Goal: Information Seeking & Learning: Learn about a topic

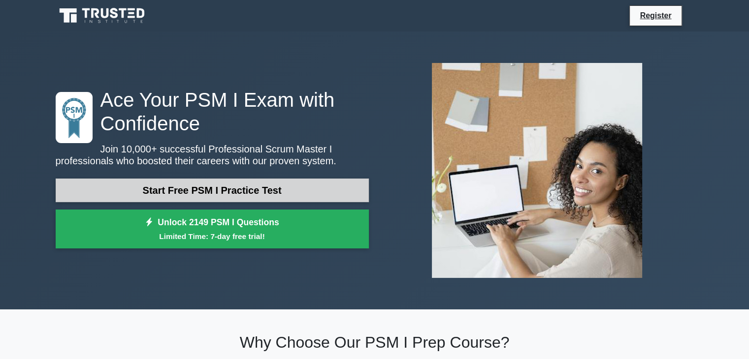
click at [241, 195] on link "Start Free PSM I Practice Test" at bounding box center [212, 191] width 313 height 24
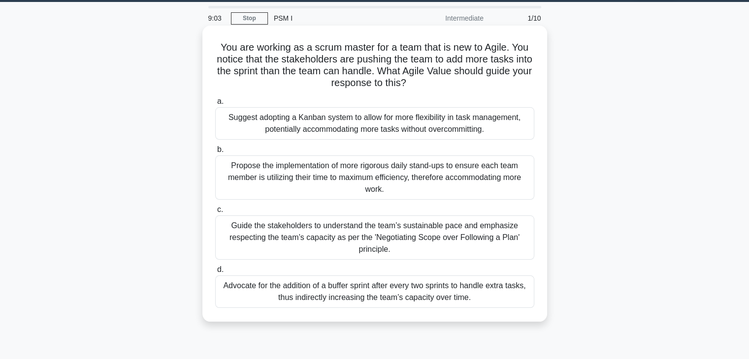
scroll to position [32, 0]
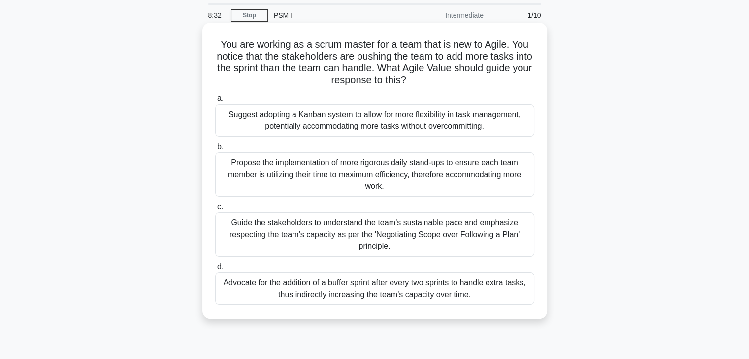
click at [430, 245] on div "Guide the stakeholders to understand the team’s sustainable pace and emphasize …" at bounding box center [374, 235] width 319 height 44
click at [215, 210] on input "c. Guide the stakeholders to understand the team’s sustainable pace and emphasi…" at bounding box center [215, 207] width 0 height 6
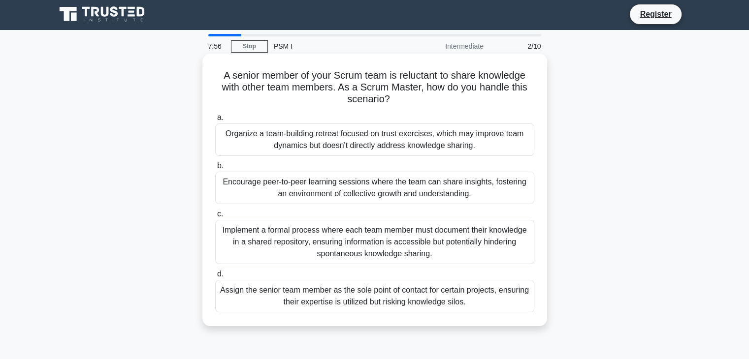
scroll to position [0, 0]
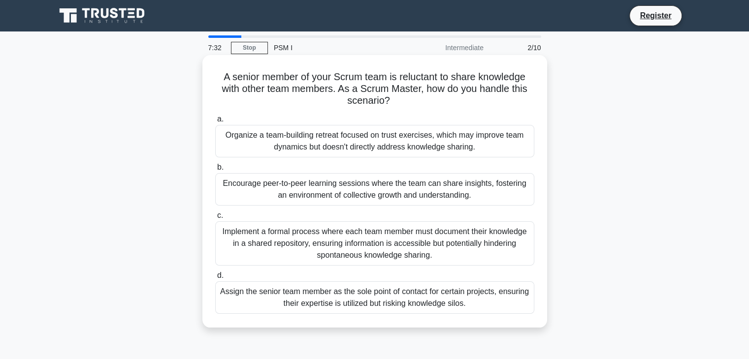
click at [391, 143] on div "Organize a team-building retreat focused on trust exercises, which may improve …" at bounding box center [374, 141] width 319 height 32
click at [215, 123] on input "a. Organize a team-building retreat focused on trust exercises, which may impro…" at bounding box center [215, 119] width 0 height 6
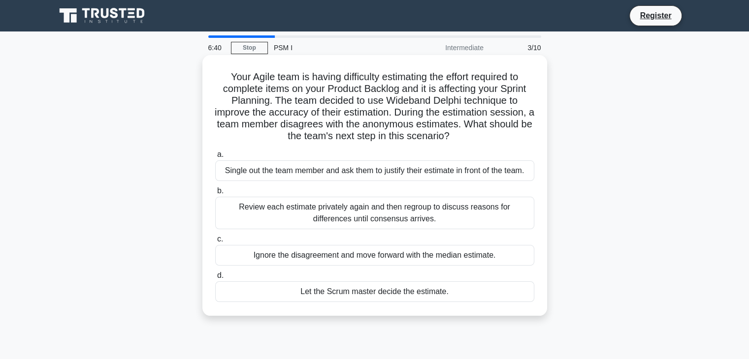
click at [434, 213] on div "Review each estimate privately again and then regroup to discuss reasons for di…" at bounding box center [374, 213] width 319 height 32
click at [215, 194] on input "b. Review each estimate privately again and then regroup to discuss reasons for…" at bounding box center [215, 191] width 0 height 6
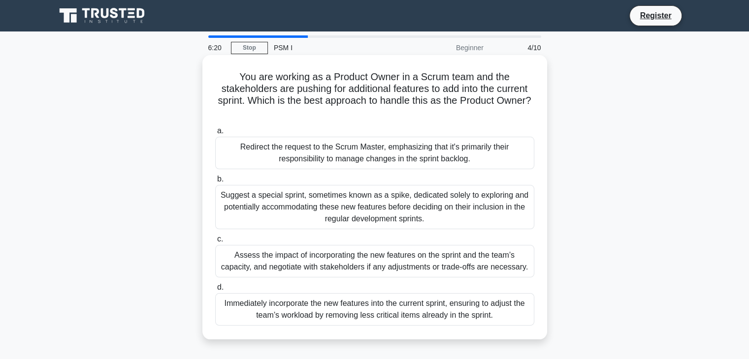
click at [427, 152] on div "Redirect the request to the Scrum Master, emphasizing that it's primarily their…" at bounding box center [374, 153] width 319 height 32
click at [215, 134] on input "a. Redirect the request to the Scrum Master, emphasizing that it's primarily th…" at bounding box center [215, 131] width 0 height 6
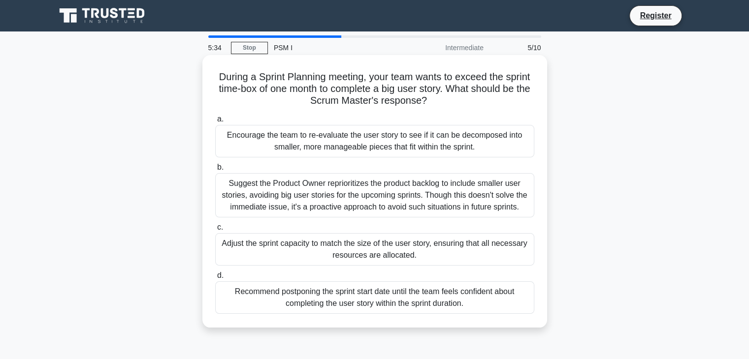
click at [348, 137] on div "Encourage the team to re-evaluate the user story to see if it can be decomposed…" at bounding box center [374, 141] width 319 height 32
click at [215, 123] on input "a. Encourage the team to re-evaluate the user story to see if it can be decompo…" at bounding box center [215, 119] width 0 height 6
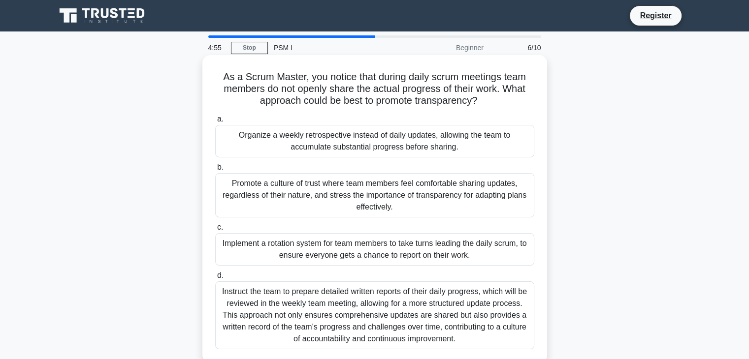
click at [389, 194] on div "Promote a culture of trust where team members feel comfortable sharing updates,…" at bounding box center [374, 195] width 319 height 44
click at [215, 171] on input "b. Promote a culture of trust where team members feel comfortable sharing updat…" at bounding box center [215, 167] width 0 height 6
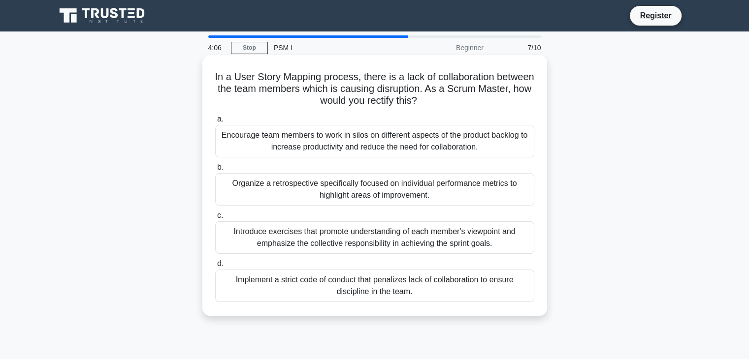
click at [423, 183] on div "Organize a retrospective specifically focused on individual performance metrics…" at bounding box center [374, 189] width 319 height 32
click at [215, 171] on input "b. Organize a retrospective specifically focused on individual performance metr…" at bounding box center [215, 167] width 0 height 6
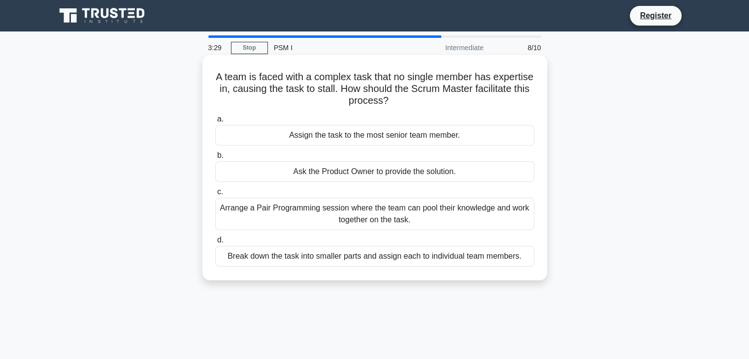
click at [396, 260] on div "Break down the task into smaller parts and assign each to individual team membe…" at bounding box center [374, 256] width 319 height 21
click at [215, 244] on input "d. Break down the task into smaller parts and assign each to individual team me…" at bounding box center [215, 240] width 0 height 6
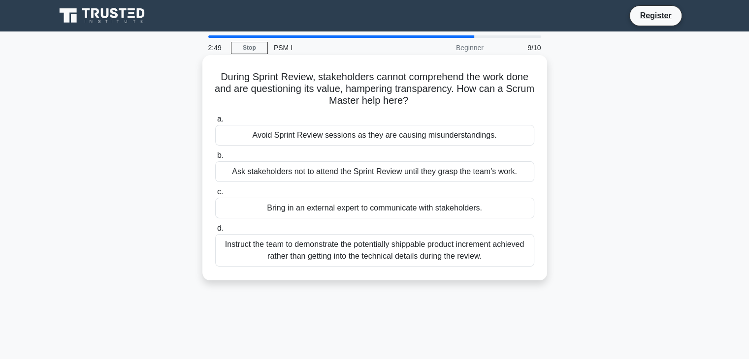
click at [422, 247] on div "Instruct the team to demonstrate the potentially shippable product increment ac…" at bounding box center [374, 250] width 319 height 32
click at [215, 232] on input "d. Instruct the team to demonstrate the potentially shippable product increment…" at bounding box center [215, 228] width 0 height 6
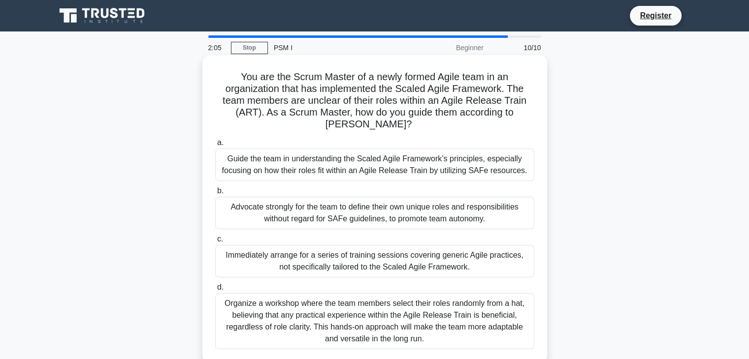
click at [429, 176] on div "Guide the team in understanding the Scaled Agile Framework’s principles, especi…" at bounding box center [374, 165] width 319 height 32
click at [215, 146] on input "a. Guide the team in understanding the Scaled Agile Framework’s principles, esp…" at bounding box center [215, 143] width 0 height 6
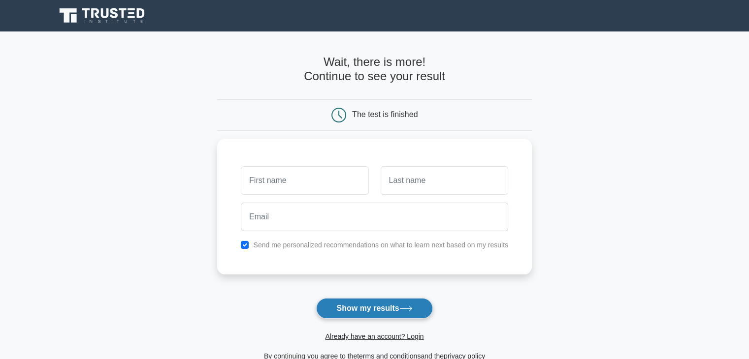
click at [379, 306] on button "Show my results" at bounding box center [374, 308] width 116 height 21
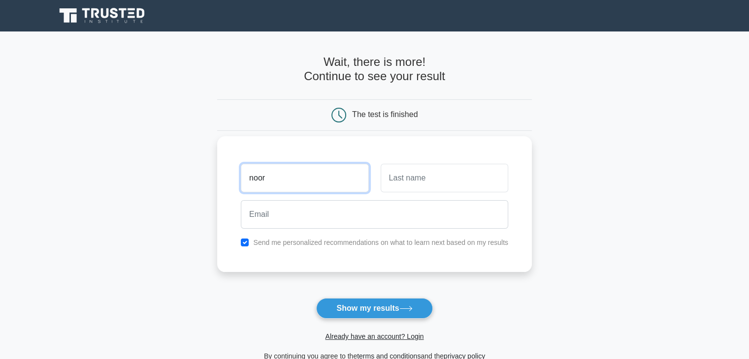
type input "noor"
click at [410, 177] on input "text" at bounding box center [443, 178] width 127 height 29
type input "s"
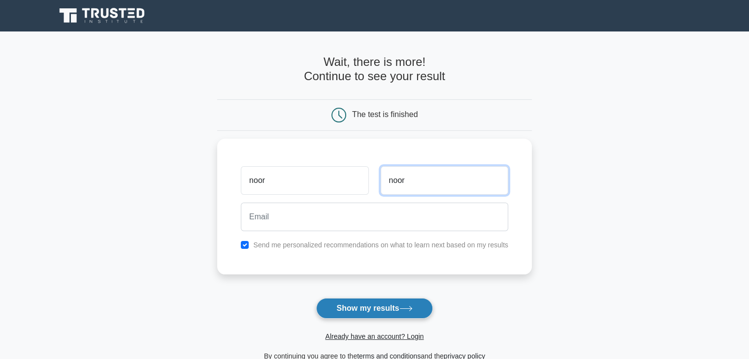
type input "noor"
click at [386, 312] on button "Show my results" at bounding box center [374, 308] width 116 height 21
